Goal: Task Accomplishment & Management: Use online tool/utility

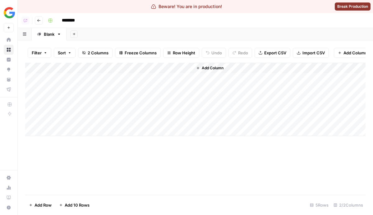
click at [180, 69] on div "Add Column" at bounding box center [195, 99] width 341 height 73
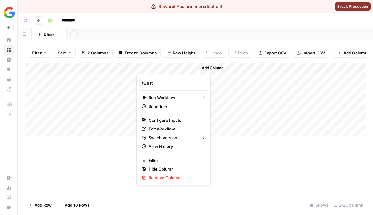
click at [112, 162] on div "Add Column" at bounding box center [195, 129] width 341 height 132
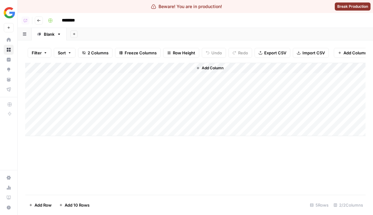
click at [180, 68] on div "Add Column" at bounding box center [195, 99] width 341 height 73
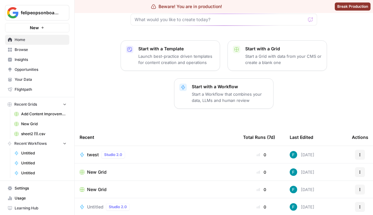
scroll to position [69, 0]
click at [132, 169] on div "New Grid" at bounding box center [157, 172] width 154 height 6
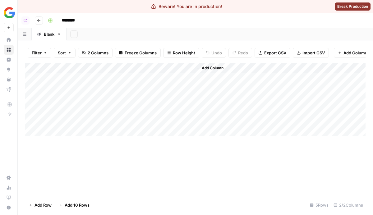
click at [179, 68] on div "Add Column" at bounding box center [195, 99] width 341 height 73
